Goal: Check status: Check status

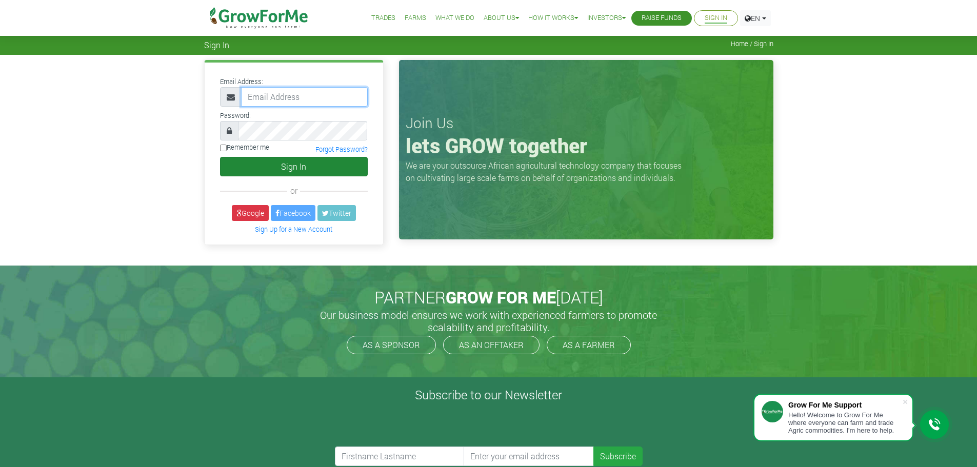
type input "frederickquaye@gmail.com"
click at [299, 164] on button "Sign In" at bounding box center [294, 166] width 148 height 19
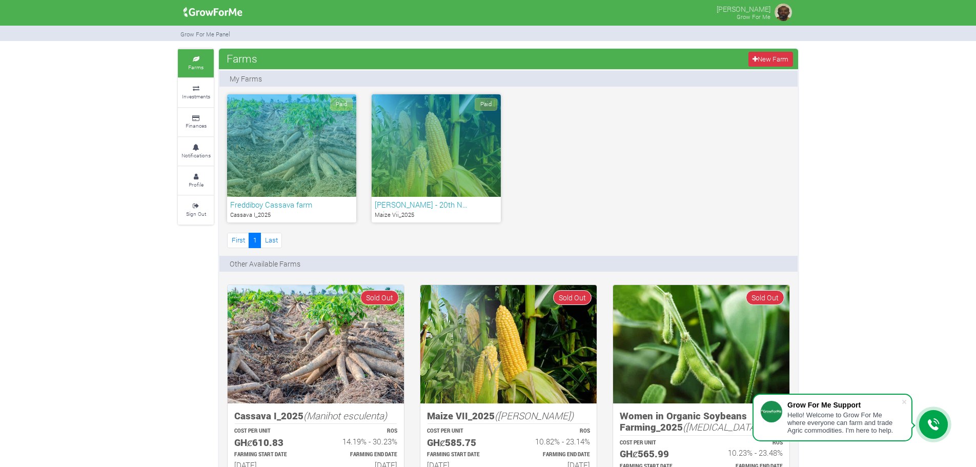
click at [440, 165] on div "Paid" at bounding box center [436, 145] width 129 height 103
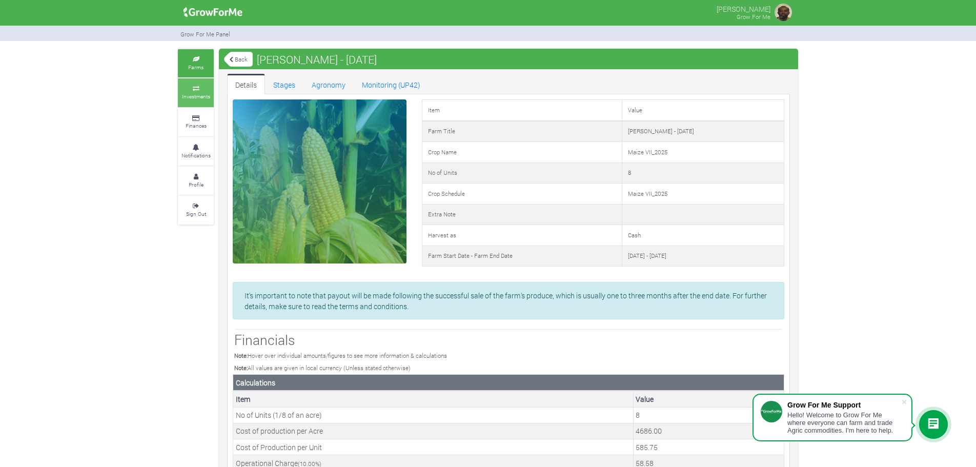
click at [197, 87] on icon at bounding box center [195, 88] width 31 height 5
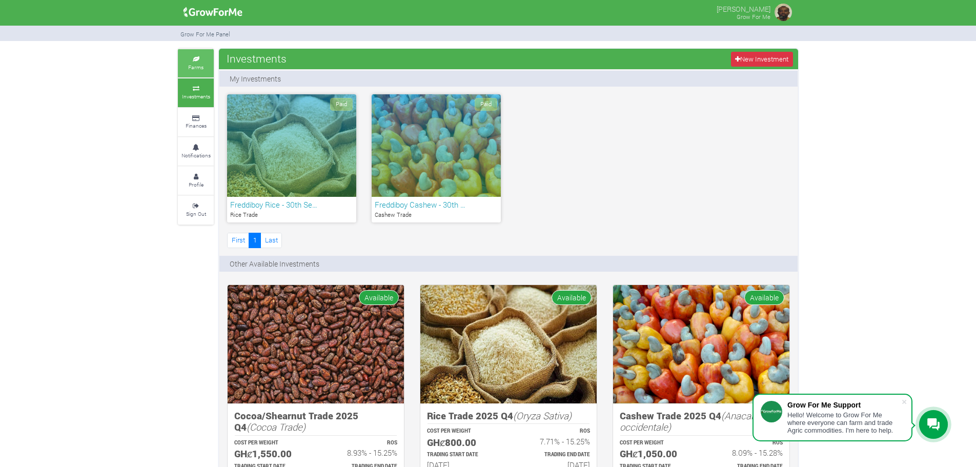
click at [200, 61] on icon at bounding box center [195, 59] width 31 height 5
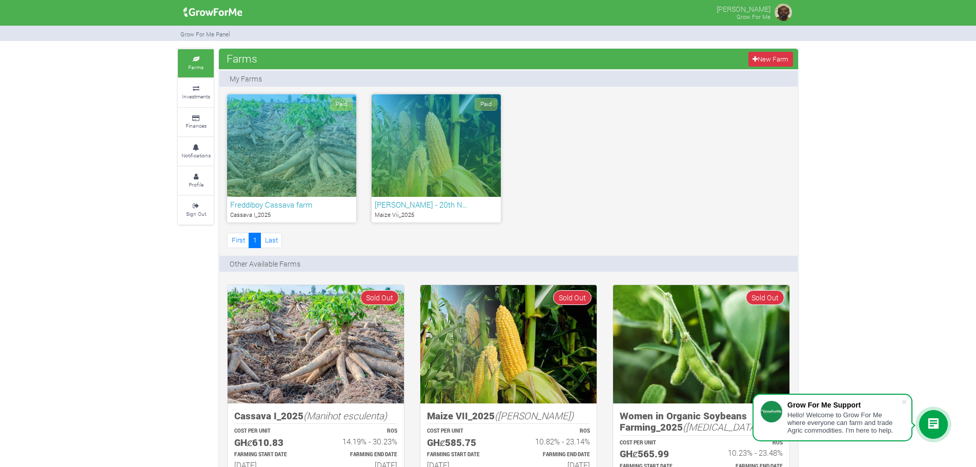
click at [306, 140] on div "Paid" at bounding box center [291, 145] width 129 height 103
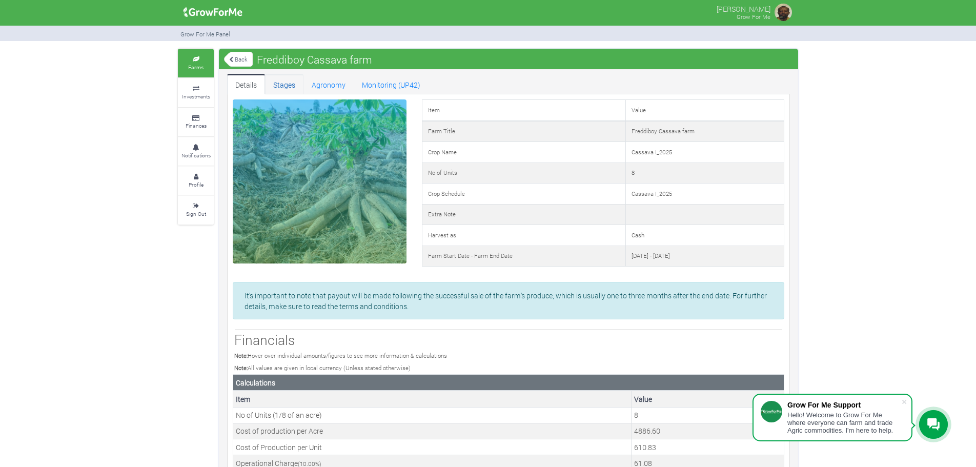
click at [292, 85] on link "Stages" at bounding box center [284, 84] width 38 height 21
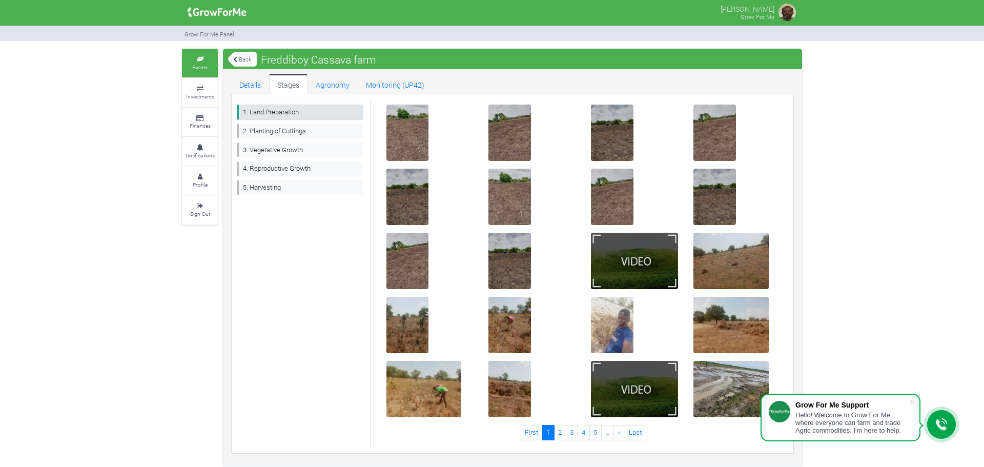
click at [261, 111] on link "1. Land Preparation" at bounding box center [300, 112] width 126 height 15
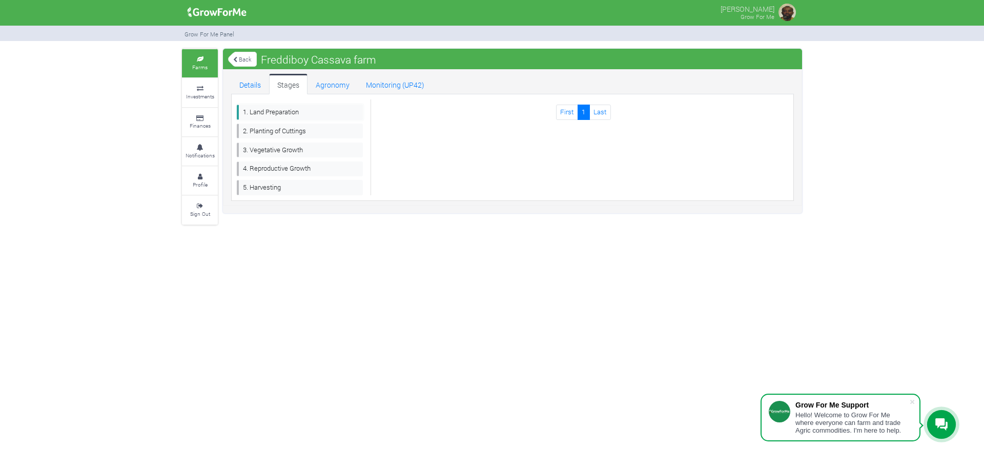
click at [279, 113] on link "1. Land Preparation" at bounding box center [300, 112] width 126 height 15
click at [271, 130] on link "2. Planting of Cuttings" at bounding box center [300, 131] width 126 height 15
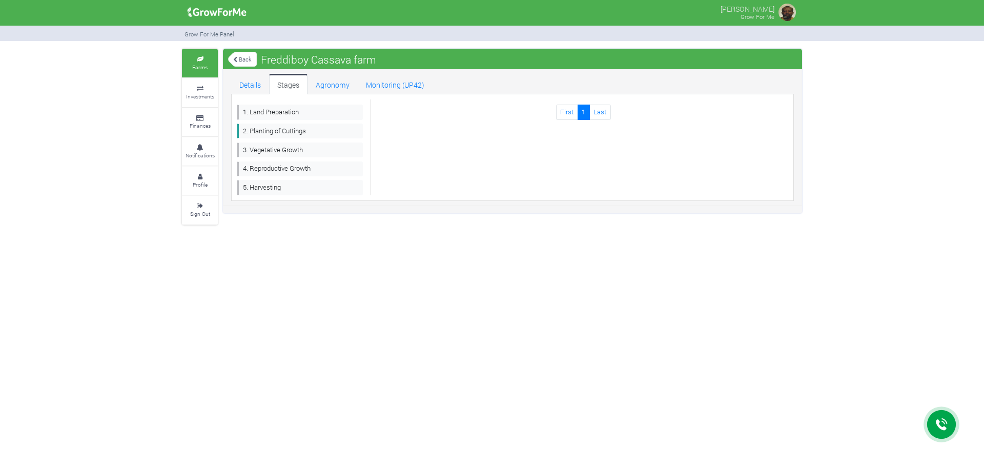
click at [247, 86] on link "Details" at bounding box center [250, 84] width 38 height 21
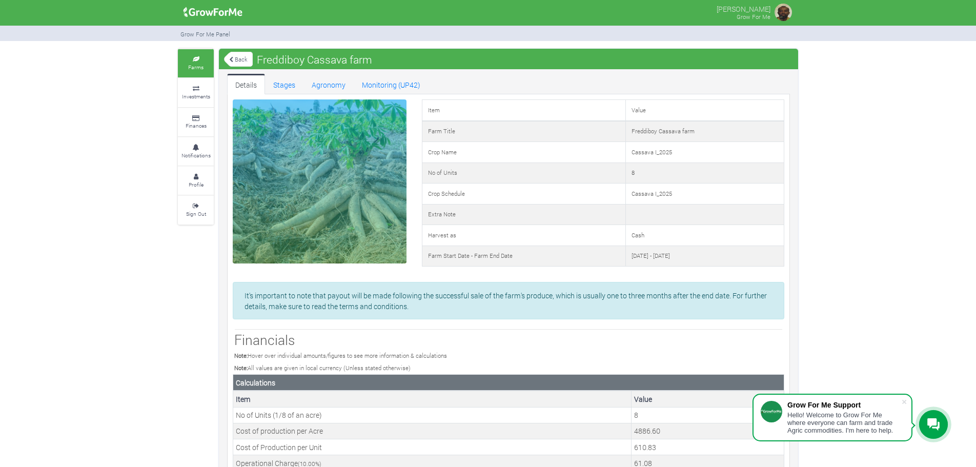
click at [192, 58] on icon at bounding box center [195, 59] width 31 height 5
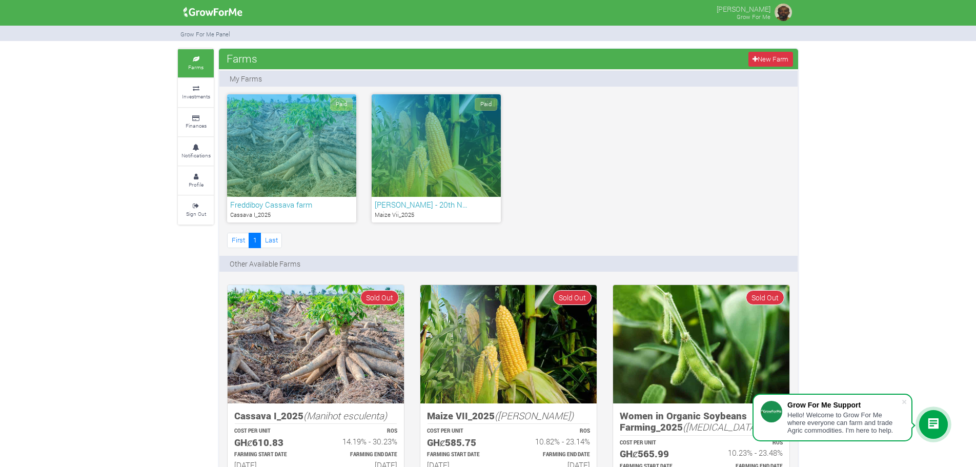
click at [442, 149] on div "Paid" at bounding box center [436, 145] width 129 height 103
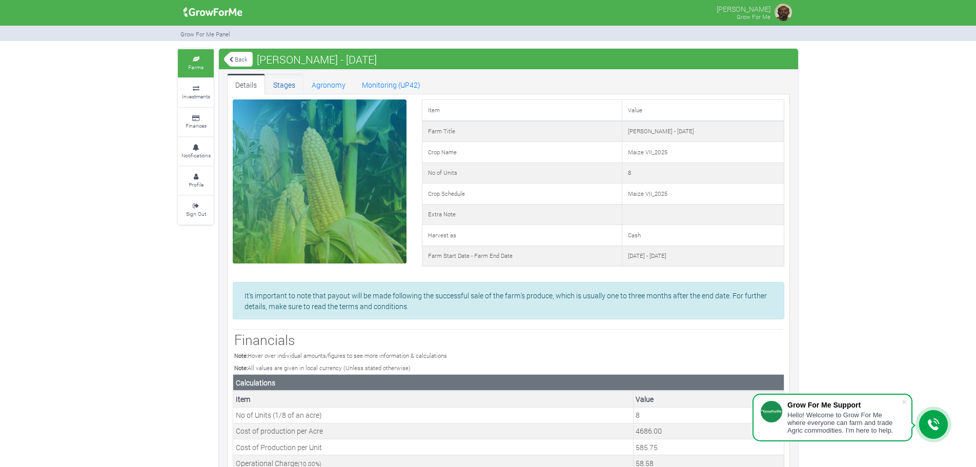
click at [287, 85] on link "Stages" at bounding box center [284, 84] width 38 height 21
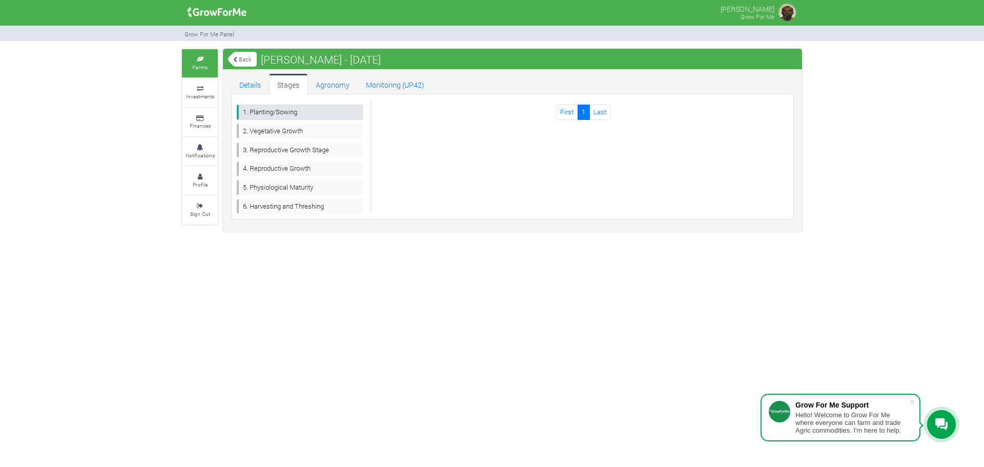
click at [265, 111] on link "1. Planting/Sowing" at bounding box center [300, 112] width 126 height 15
click at [263, 131] on link "2. Vegetative Growth" at bounding box center [300, 131] width 126 height 15
click at [278, 146] on link "3. Reproductive Growth Stage" at bounding box center [300, 150] width 126 height 15
click at [252, 83] on link "Details" at bounding box center [250, 84] width 38 height 21
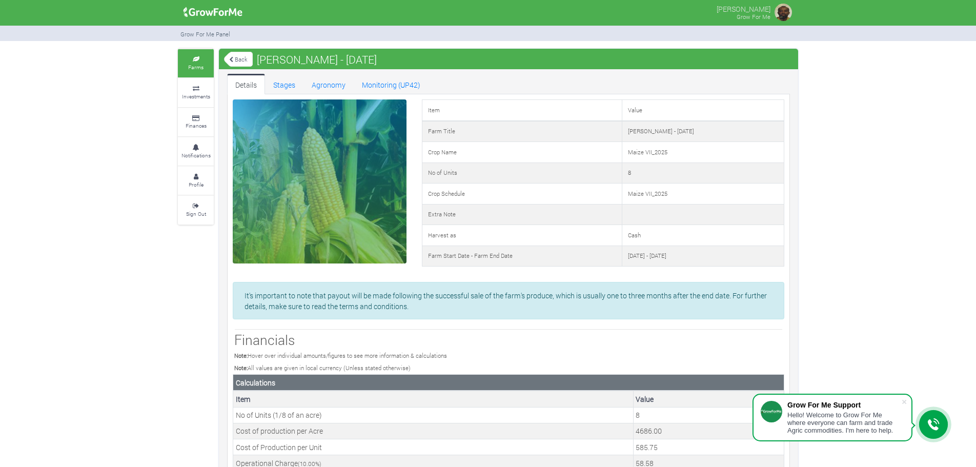
click at [193, 62] on link "Farms" at bounding box center [196, 63] width 36 height 28
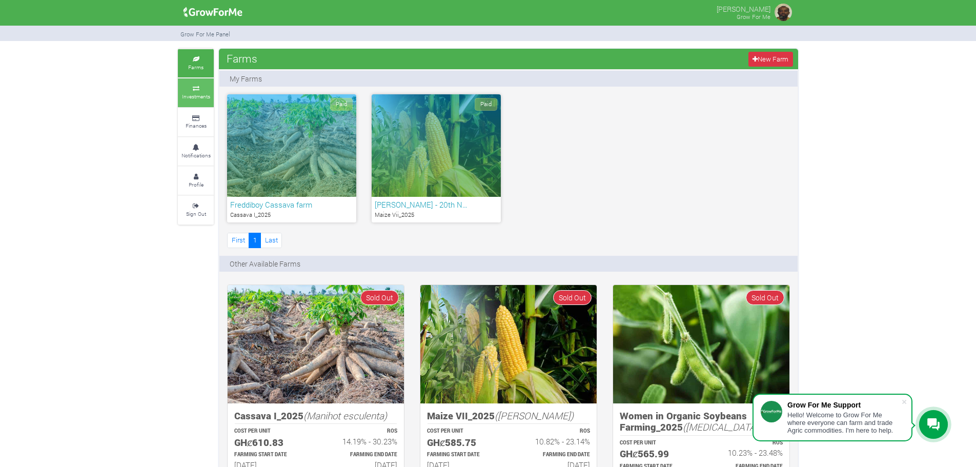
click at [198, 91] on link "Investments" at bounding box center [196, 92] width 36 height 28
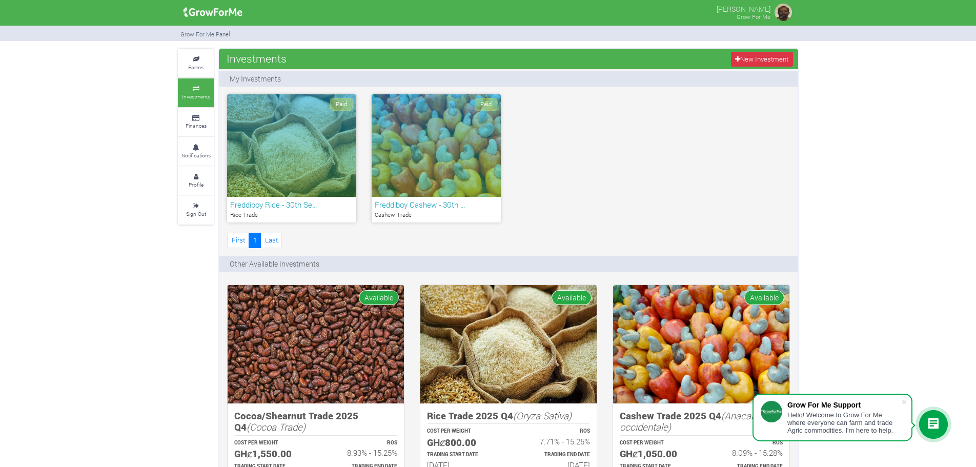
click at [432, 152] on div "Paid" at bounding box center [436, 145] width 129 height 103
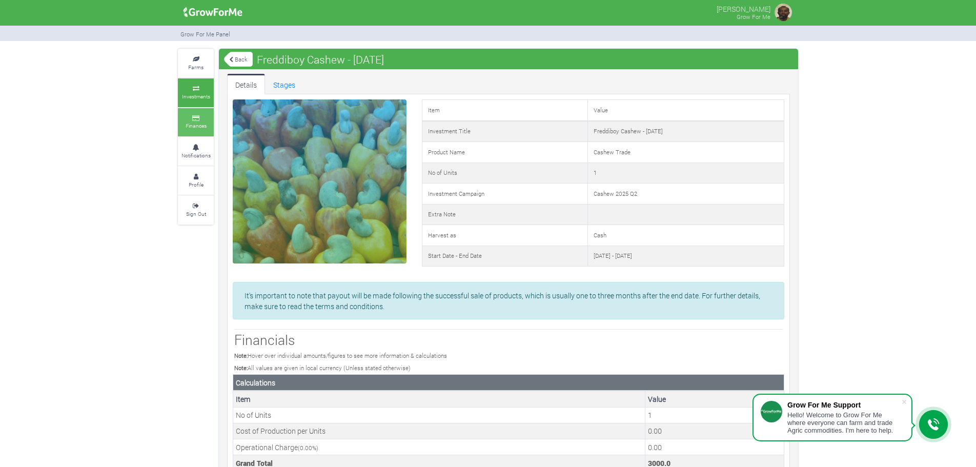
click at [195, 117] on icon at bounding box center [195, 118] width 31 height 5
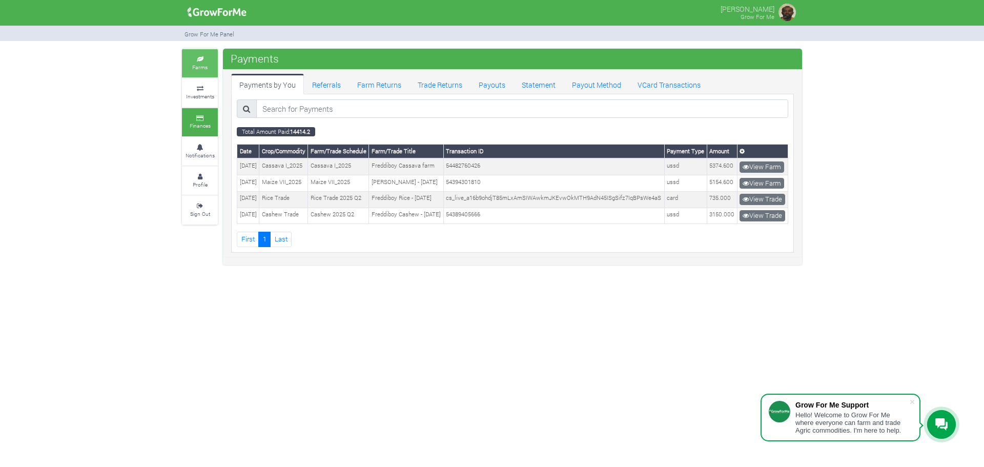
click at [196, 58] on icon at bounding box center [200, 59] width 31 height 5
